Goal: Navigation & Orientation: Find specific page/section

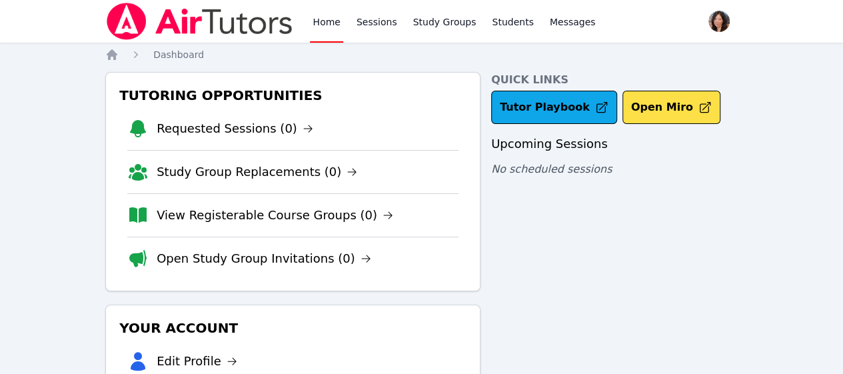
click at [811, 124] on div "Home Sessions Study Groups Students Messages Open user menu [PERSON_NAME] Open …" at bounding box center [421, 275] width 843 height 551
click at [330, 22] on link "Home" at bounding box center [326, 21] width 33 height 43
click at [322, 27] on link "Home" at bounding box center [326, 21] width 33 height 43
click at [368, 29] on link "Sessions" at bounding box center [377, 21] width 46 height 43
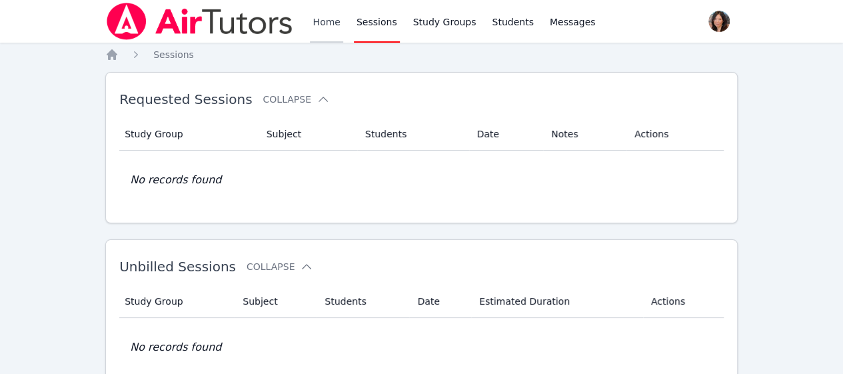
click at [329, 14] on link "Home" at bounding box center [326, 21] width 33 height 43
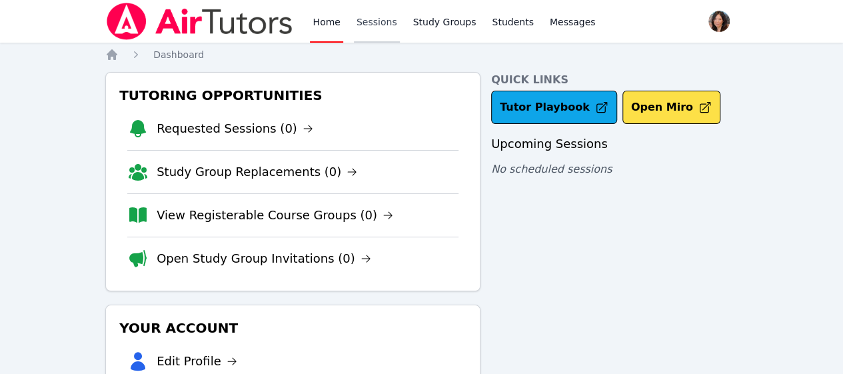
click at [369, 28] on link "Sessions" at bounding box center [377, 21] width 46 height 43
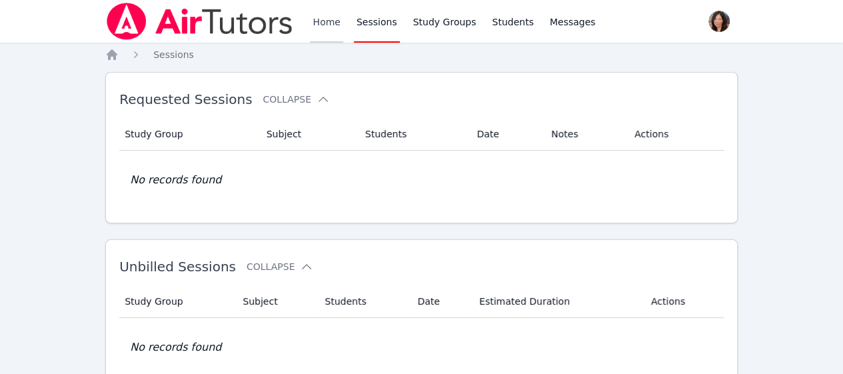
click at [329, 28] on link "Home" at bounding box center [326, 21] width 33 height 43
